Goal: Information Seeking & Learning: Check status

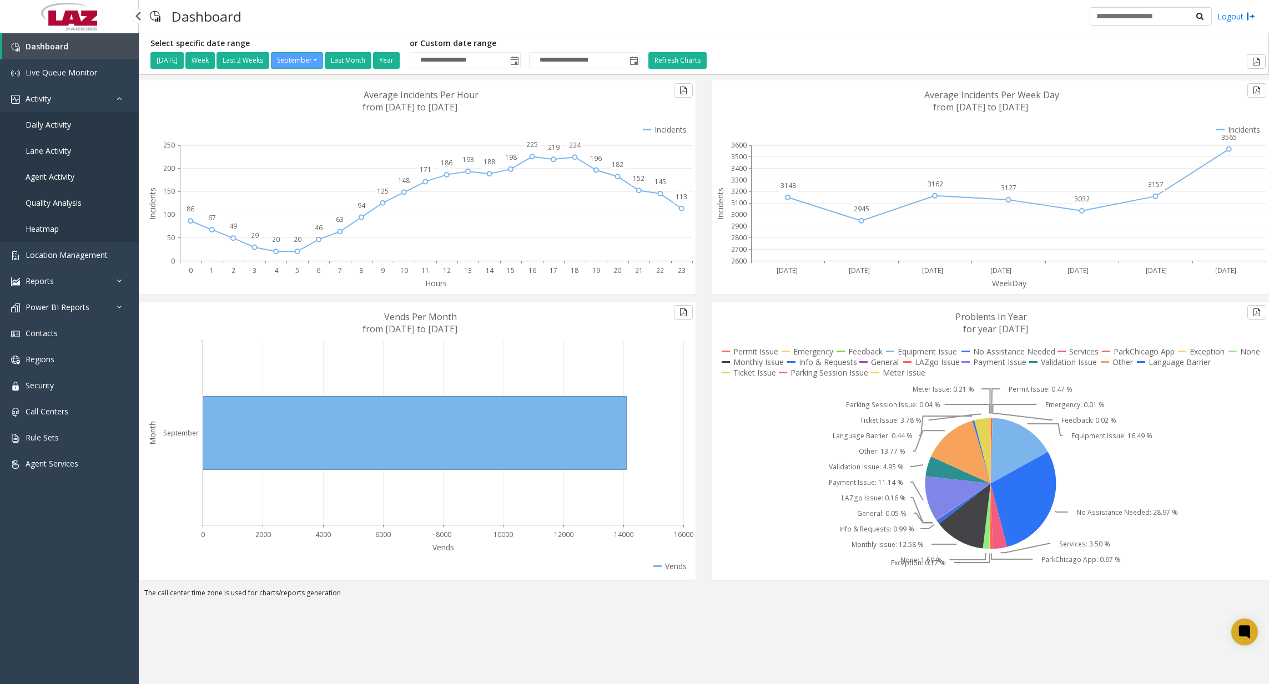
click at [52, 118] on link "Daily Activity" at bounding box center [69, 125] width 139 height 26
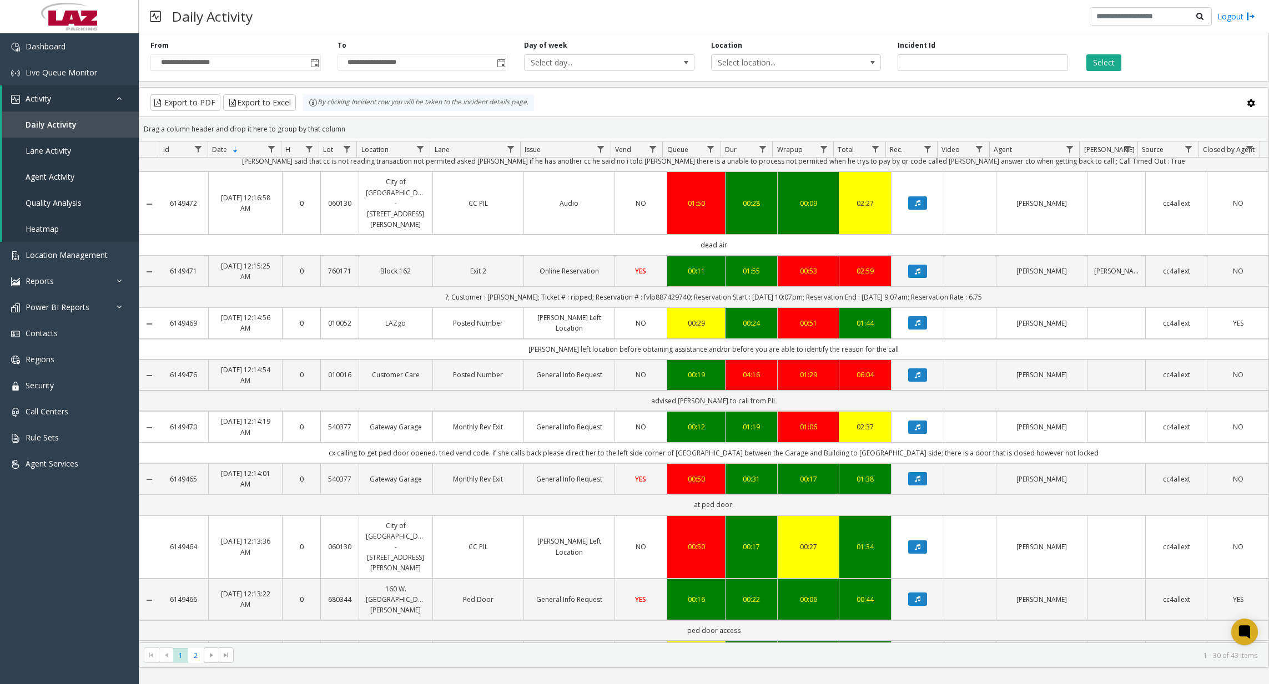
scroll to position [389, 0]
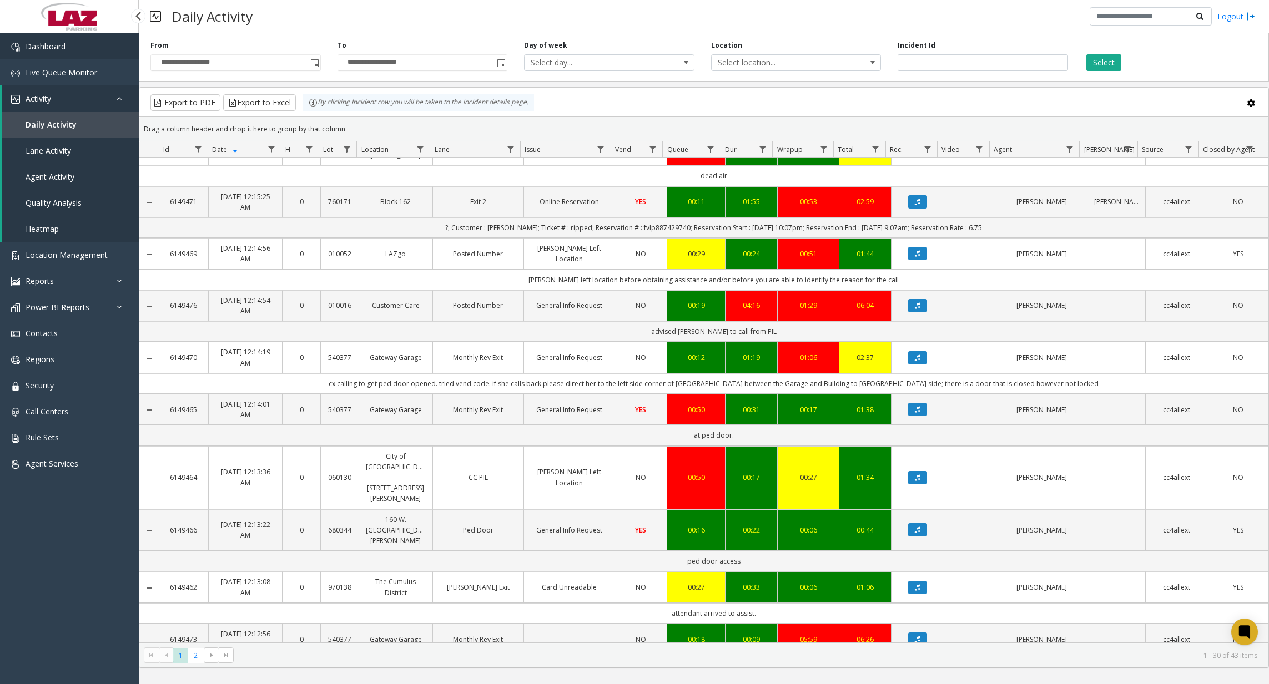
click at [102, 57] on link "Dashboard" at bounding box center [69, 46] width 139 height 26
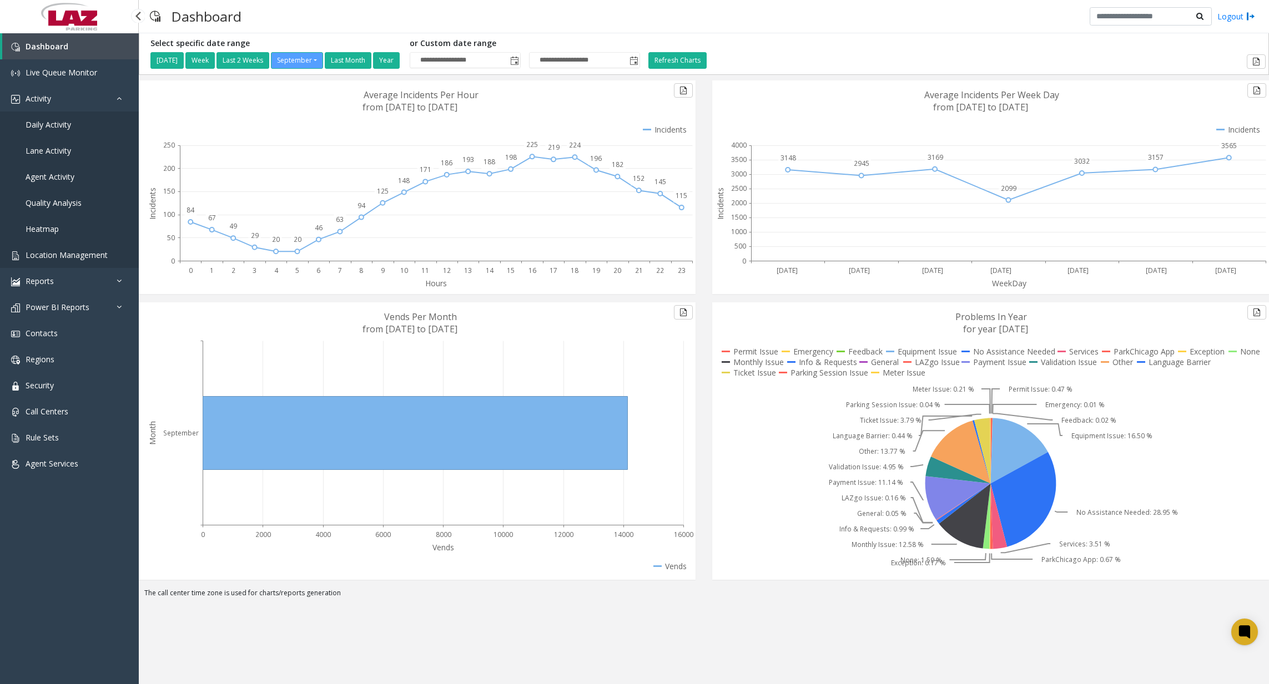
click at [87, 264] on link "Location Management" at bounding box center [69, 255] width 139 height 26
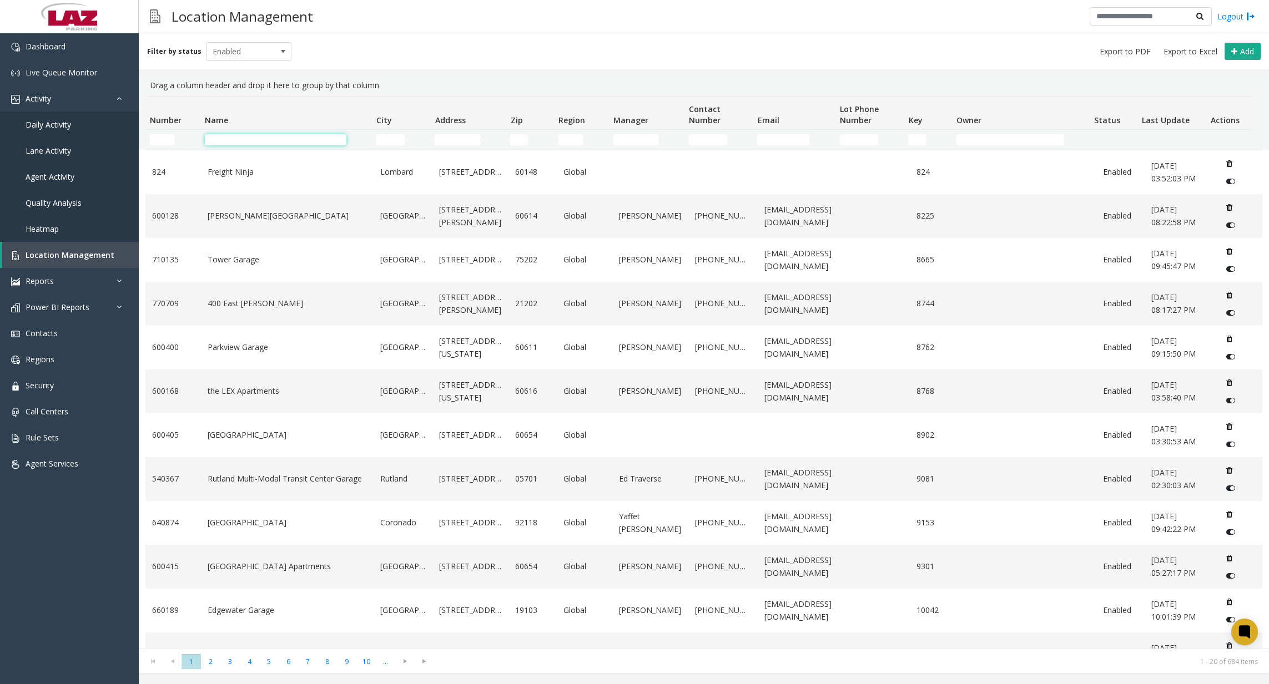
click at [248, 136] on input "Name Filter" at bounding box center [276, 139] width 142 height 11
paste input "**********"
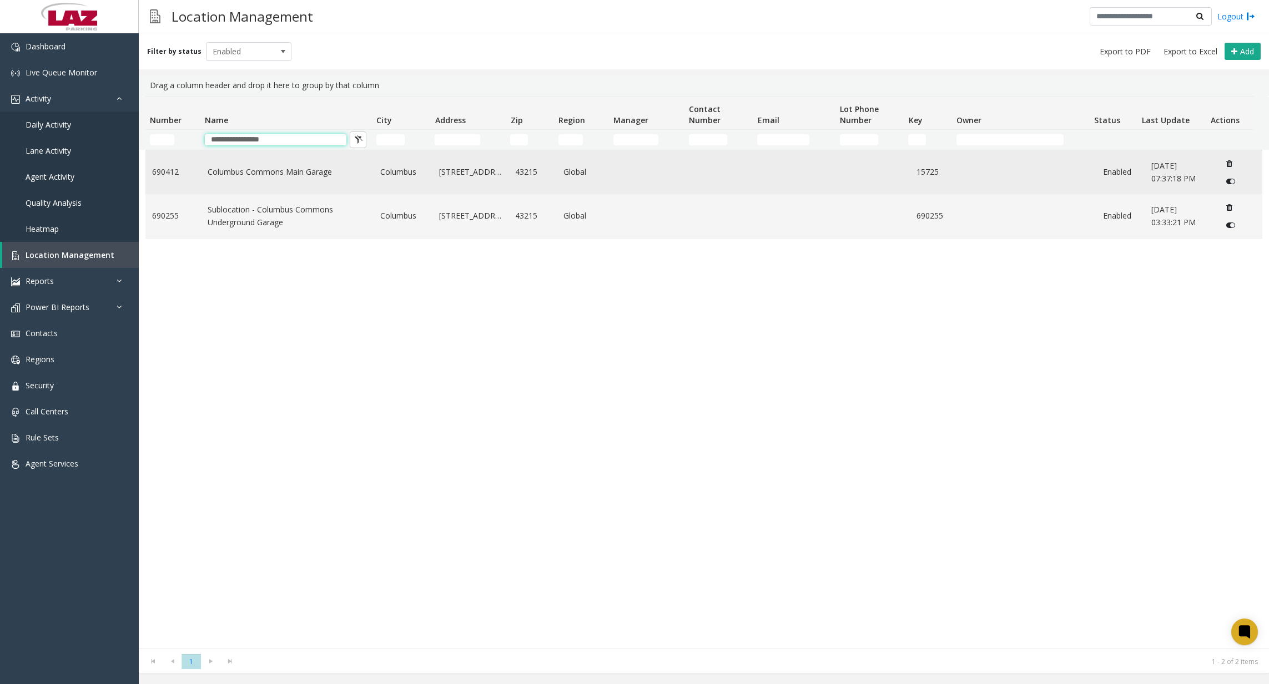
type input "**********"
click at [253, 169] on link "Columbus Commons Main Garage" at bounding box center [287, 172] width 159 height 12
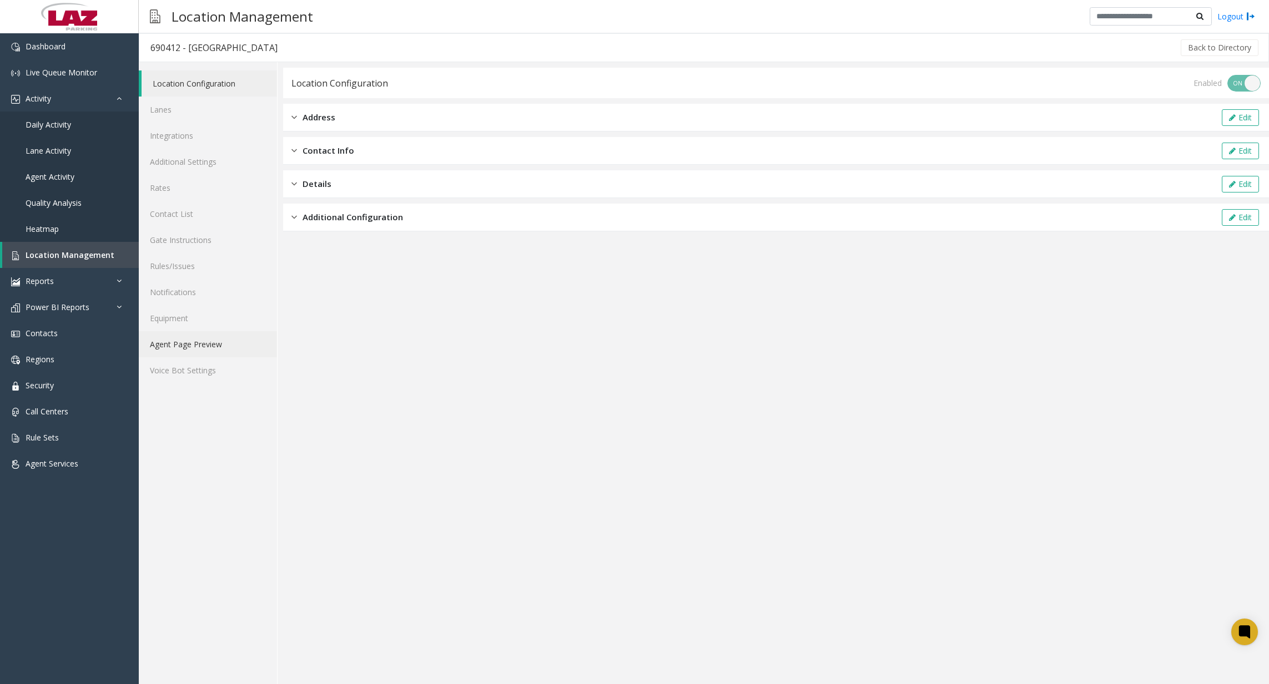
click at [209, 344] on link "Agent Page Preview" at bounding box center [208, 344] width 138 height 26
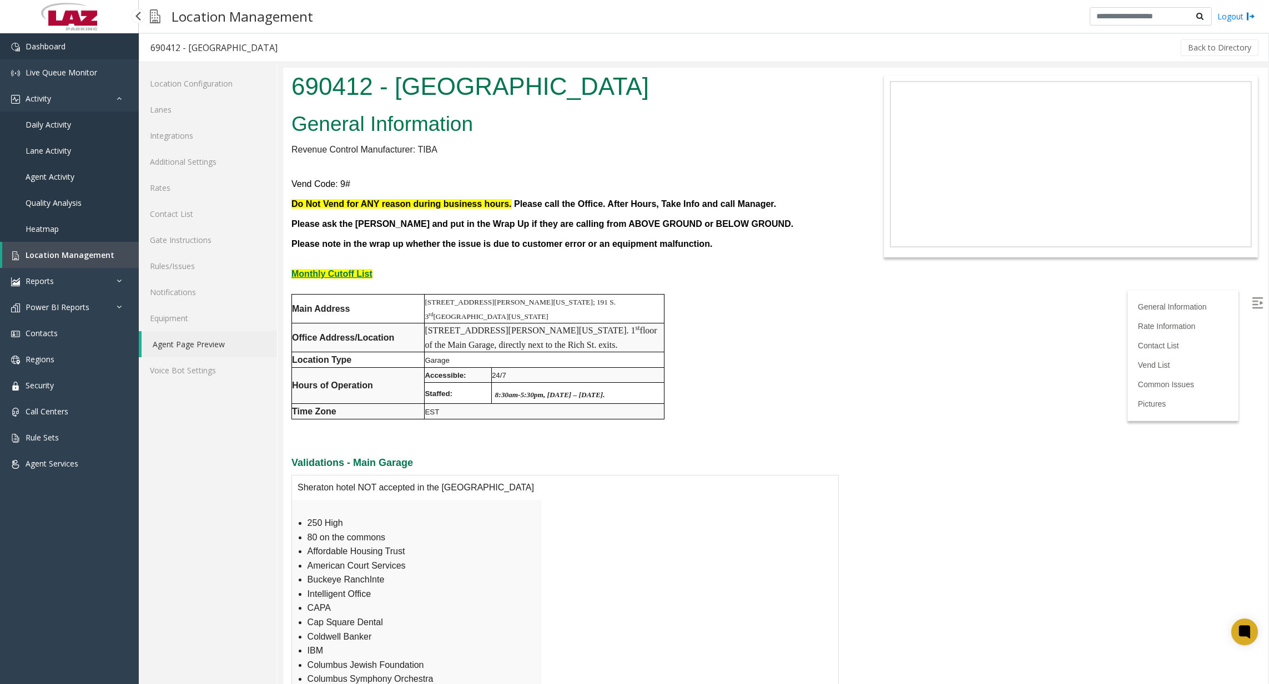
click at [95, 49] on link "Dashboard" at bounding box center [69, 46] width 139 height 26
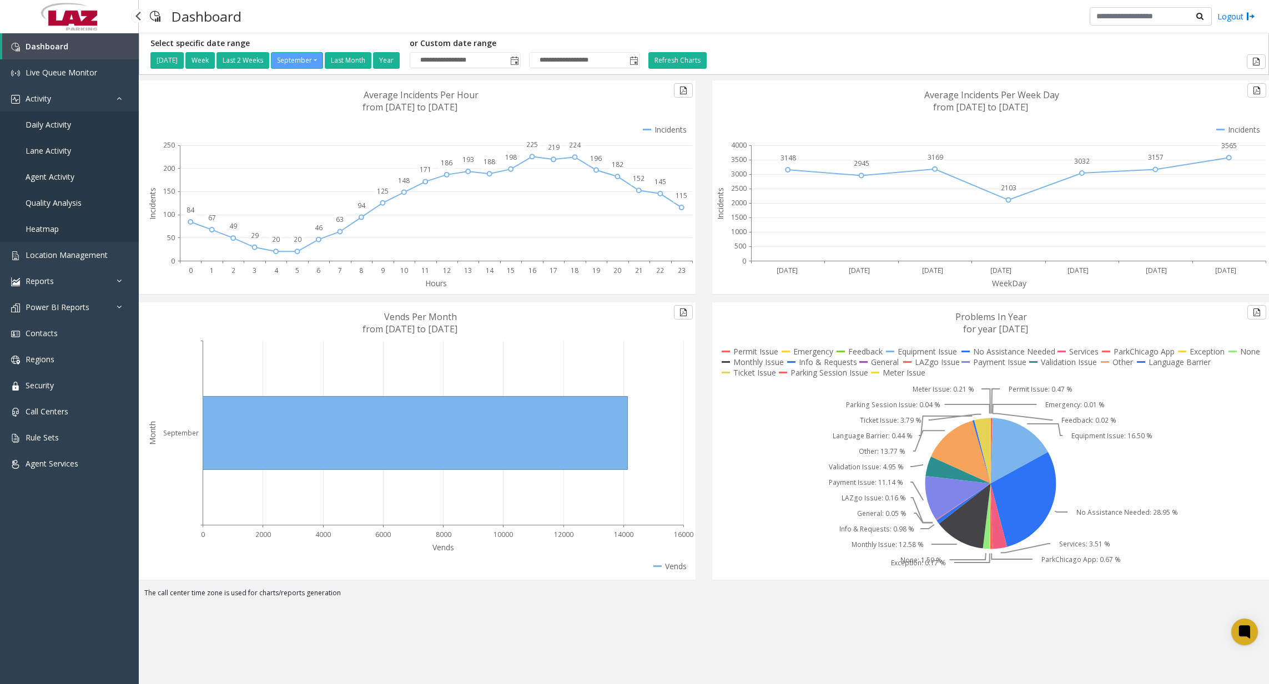
click at [63, 122] on span "Daily Activity" at bounding box center [49, 124] width 46 height 11
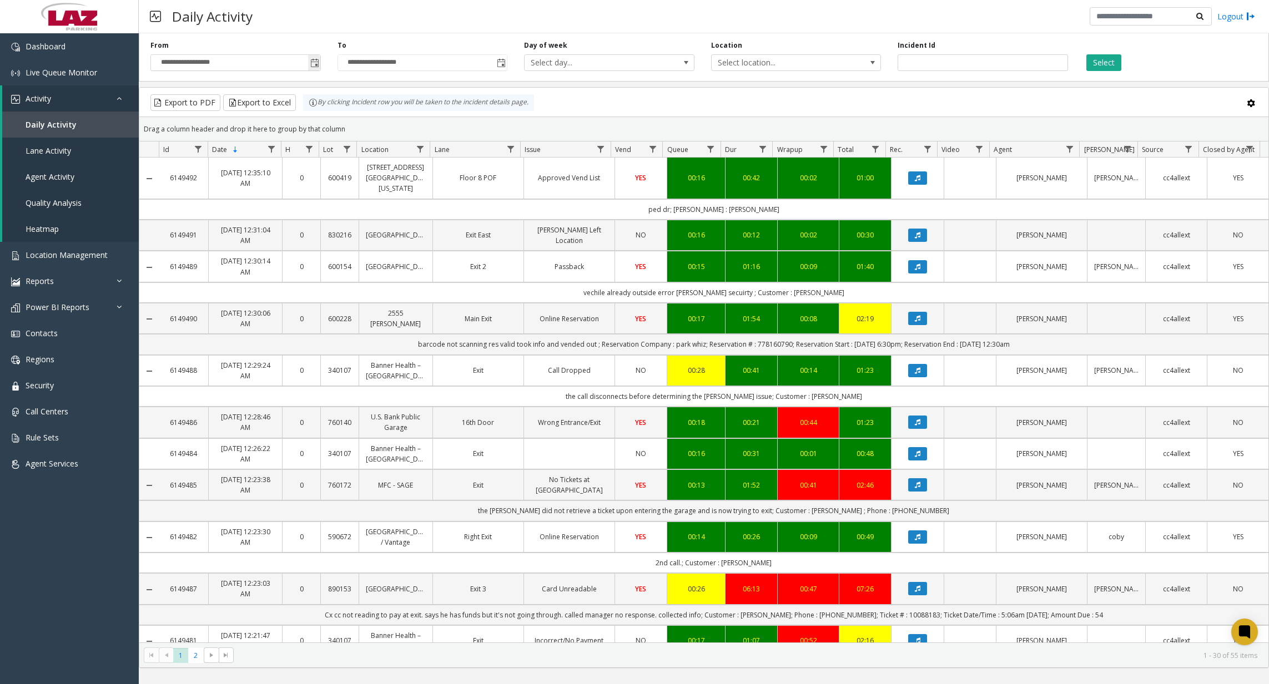
click at [313, 64] on span "Toggle popup" at bounding box center [314, 63] width 9 height 9
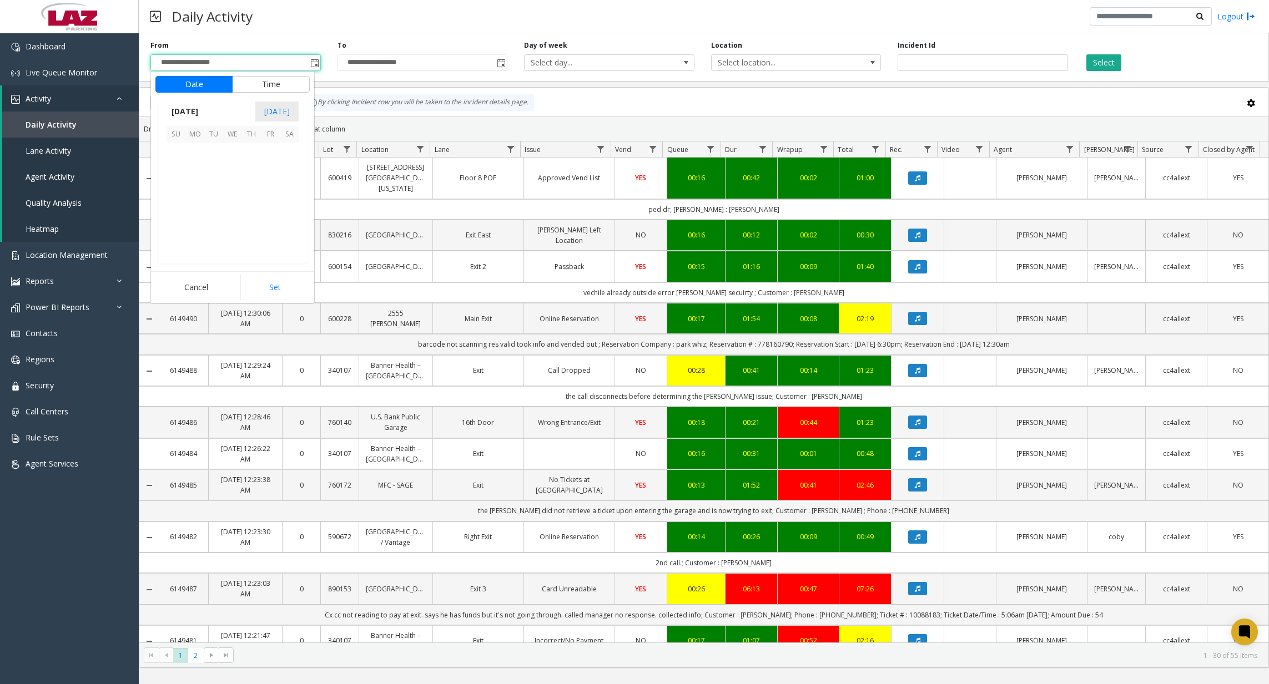
scroll to position [199230, 0]
click at [218, 189] on span "16" at bounding box center [213, 189] width 19 height 19
click at [179, 191] on span "11" at bounding box center [182, 192] width 9 height 11
click at [234, 192] on span "00" at bounding box center [238, 192] width 9 height 11
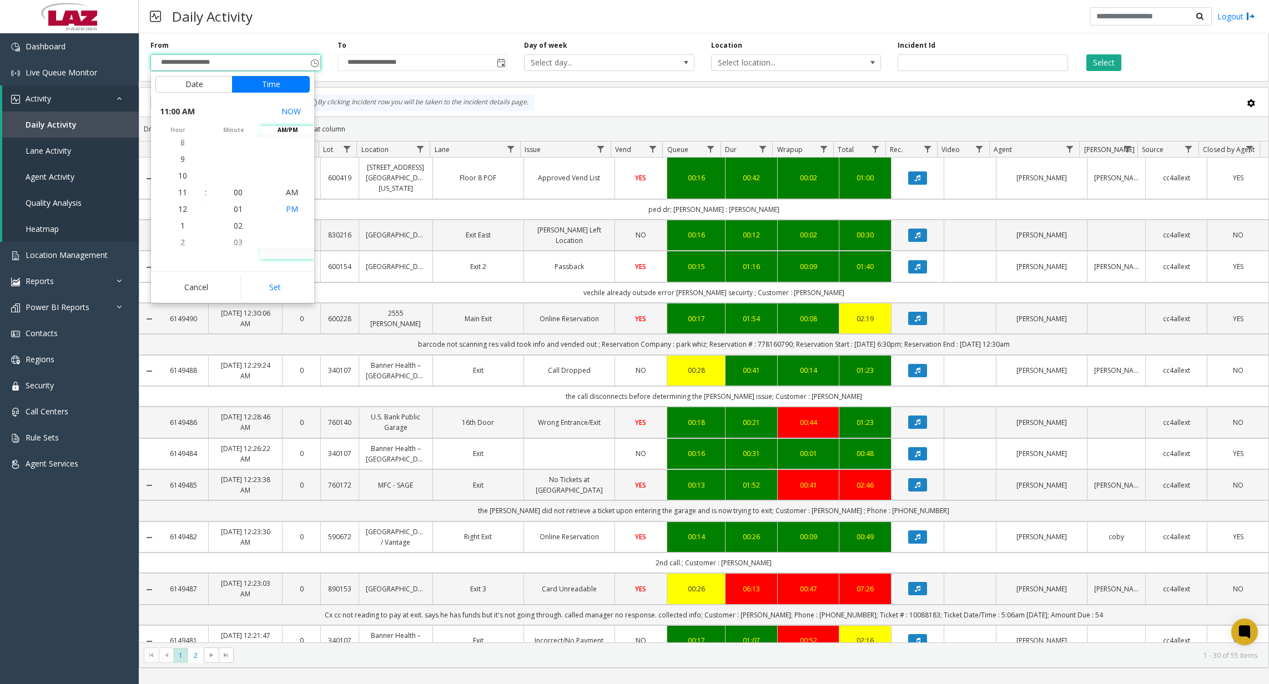
click at [289, 207] on span "PM" at bounding box center [292, 209] width 12 height 11
click at [284, 279] on button "Set" at bounding box center [275, 287] width 70 height 24
type input "**********"
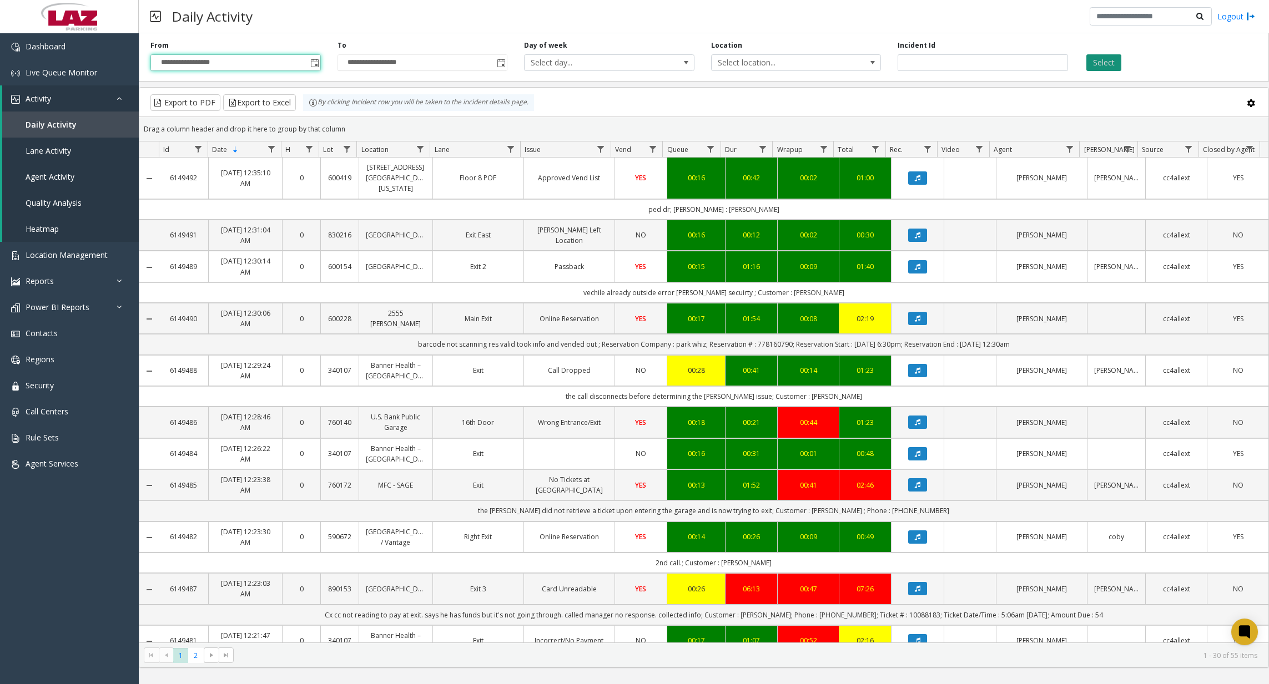
click at [1106, 66] on button "Select" at bounding box center [1103, 62] width 35 height 17
click at [421, 149] on span "Data table" at bounding box center [420, 149] width 9 height 9
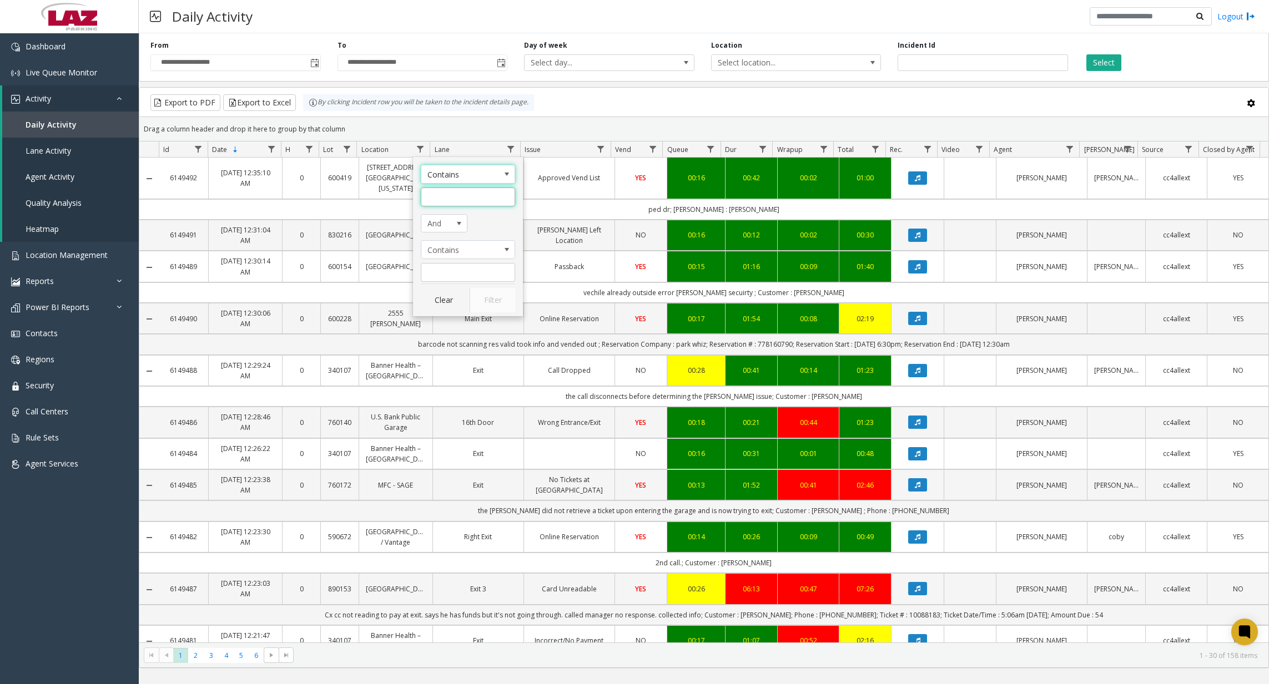
click at [443, 189] on input "Location Filter" at bounding box center [468, 197] width 94 height 19
type input "******"
click at [487, 296] on button "Filter" at bounding box center [493, 300] width 46 height 24
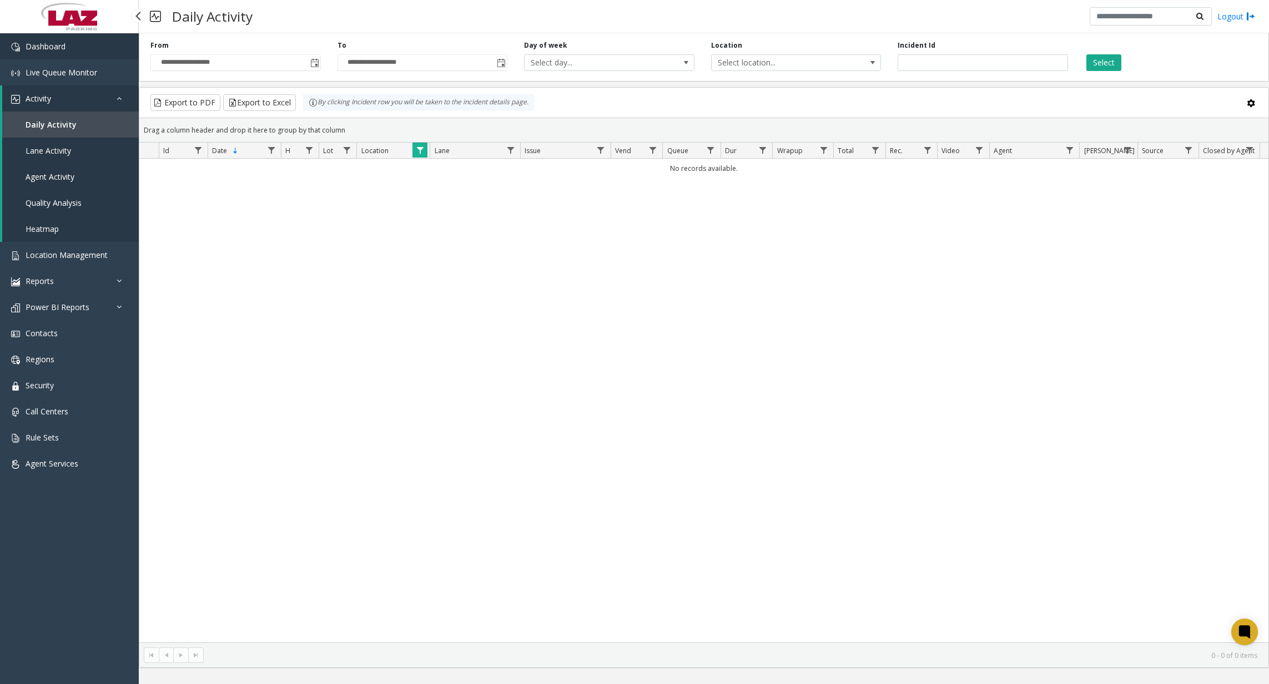
click at [110, 58] on link "Dashboard" at bounding box center [69, 46] width 139 height 26
